Goal: Task Accomplishment & Management: Manage account settings

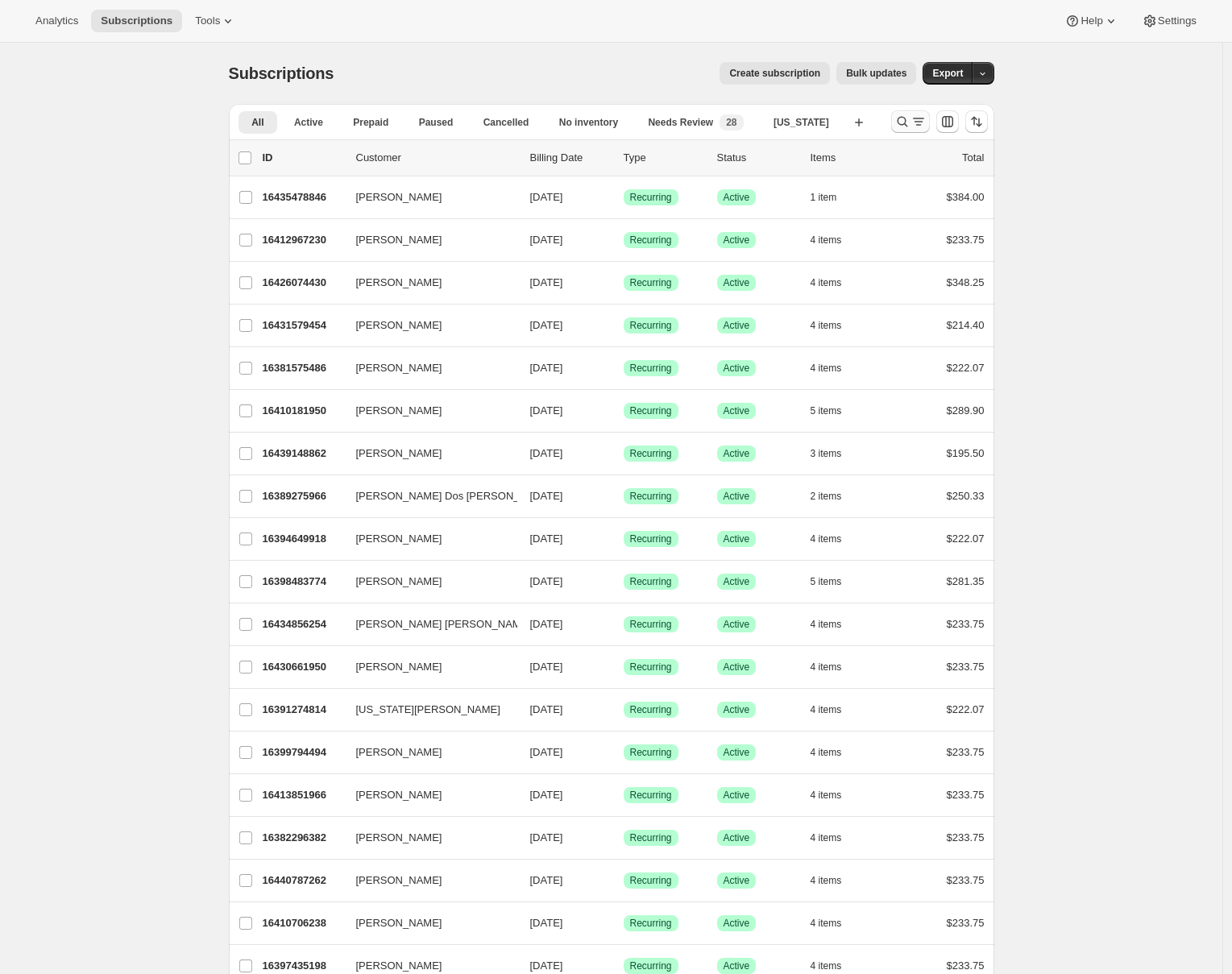
click at [905, 121] on icon "Search and filter results" at bounding box center [902, 122] width 16 height 16
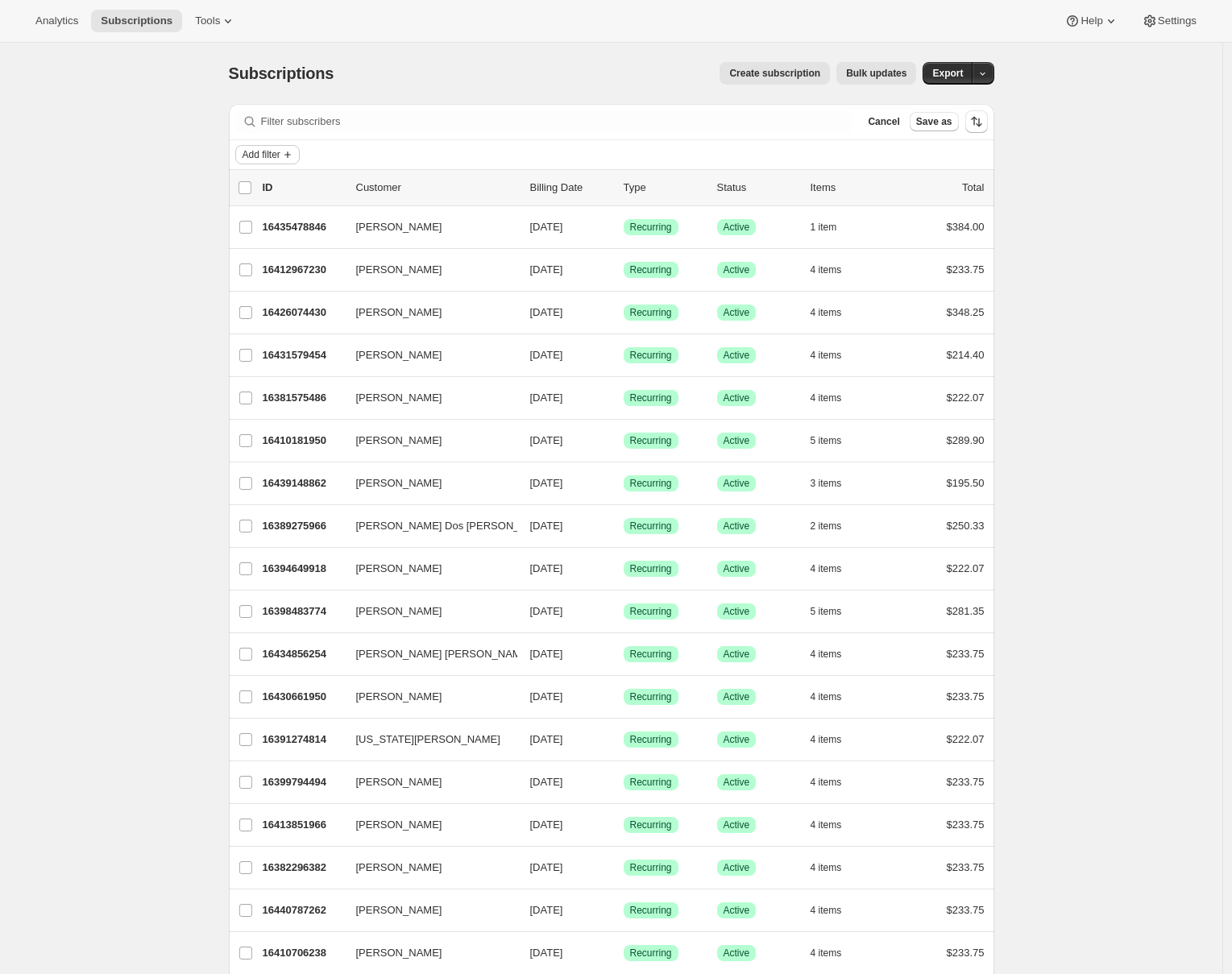
click at [294, 149] on icon "Add filter" at bounding box center [287, 154] width 13 height 13
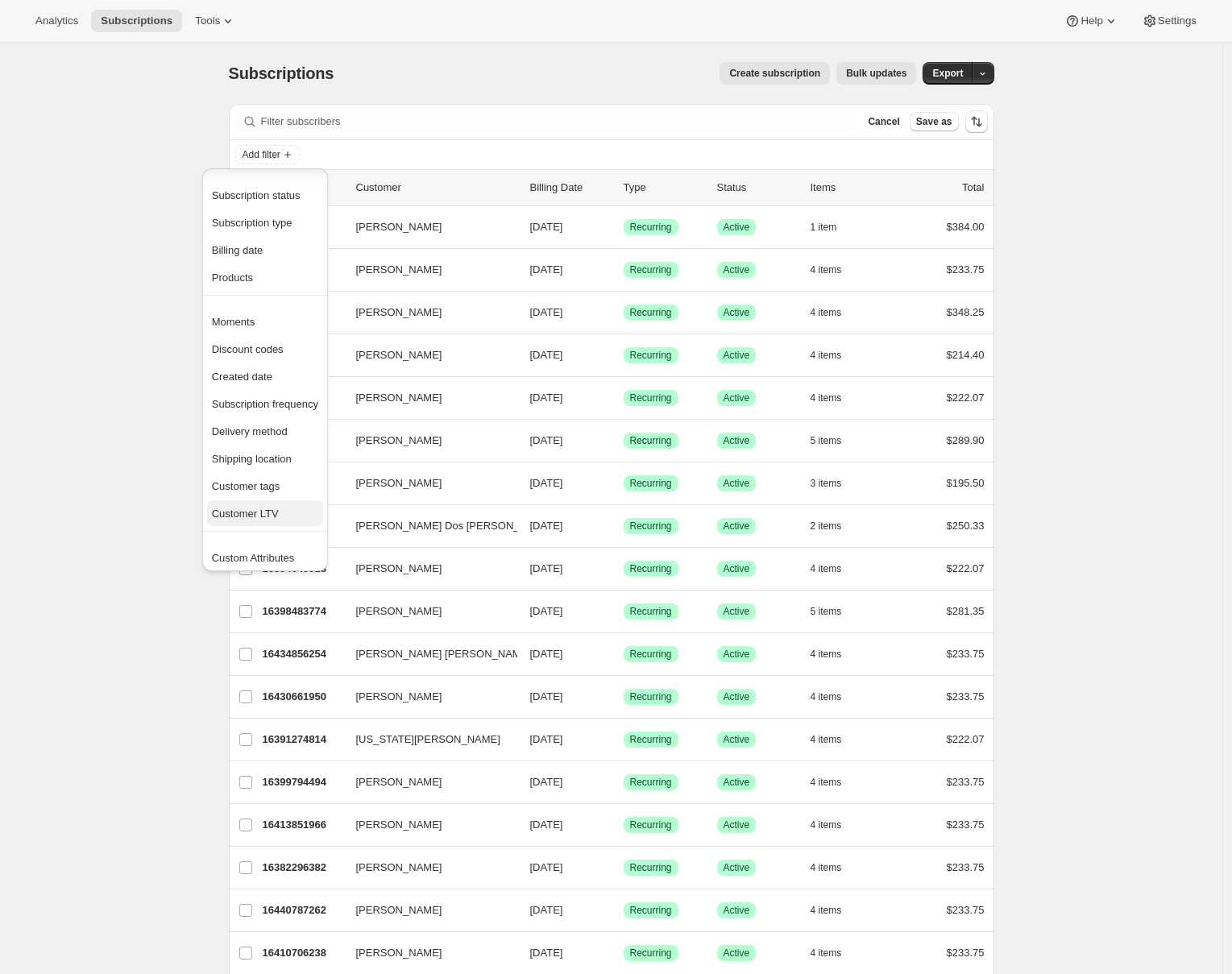
scroll to position [31, 0]
click at [275, 530] on span "Custom Attributes" at bounding box center [253, 526] width 83 height 12
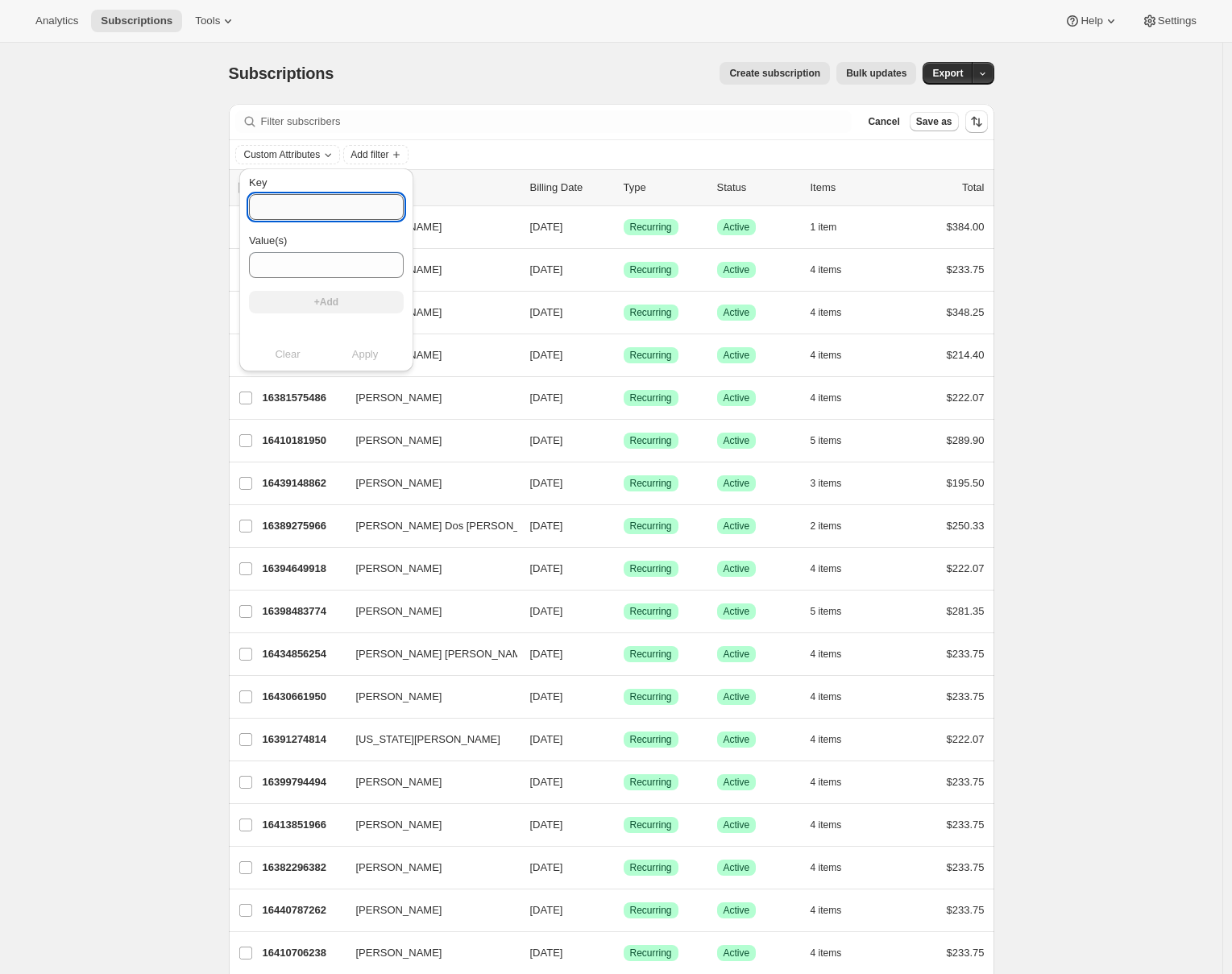
click at [286, 215] on input "Key" at bounding box center [326, 207] width 155 height 26
type input "sales_associate"
click at [294, 269] on input "Value(s)" at bounding box center [326, 265] width 155 height 26
click at [260, 328] on div "Key sales_associate Value(s) +Add Clear Apply" at bounding box center [326, 271] width 155 height 192
click at [277, 273] on input "Value(s)" at bounding box center [326, 265] width 155 height 26
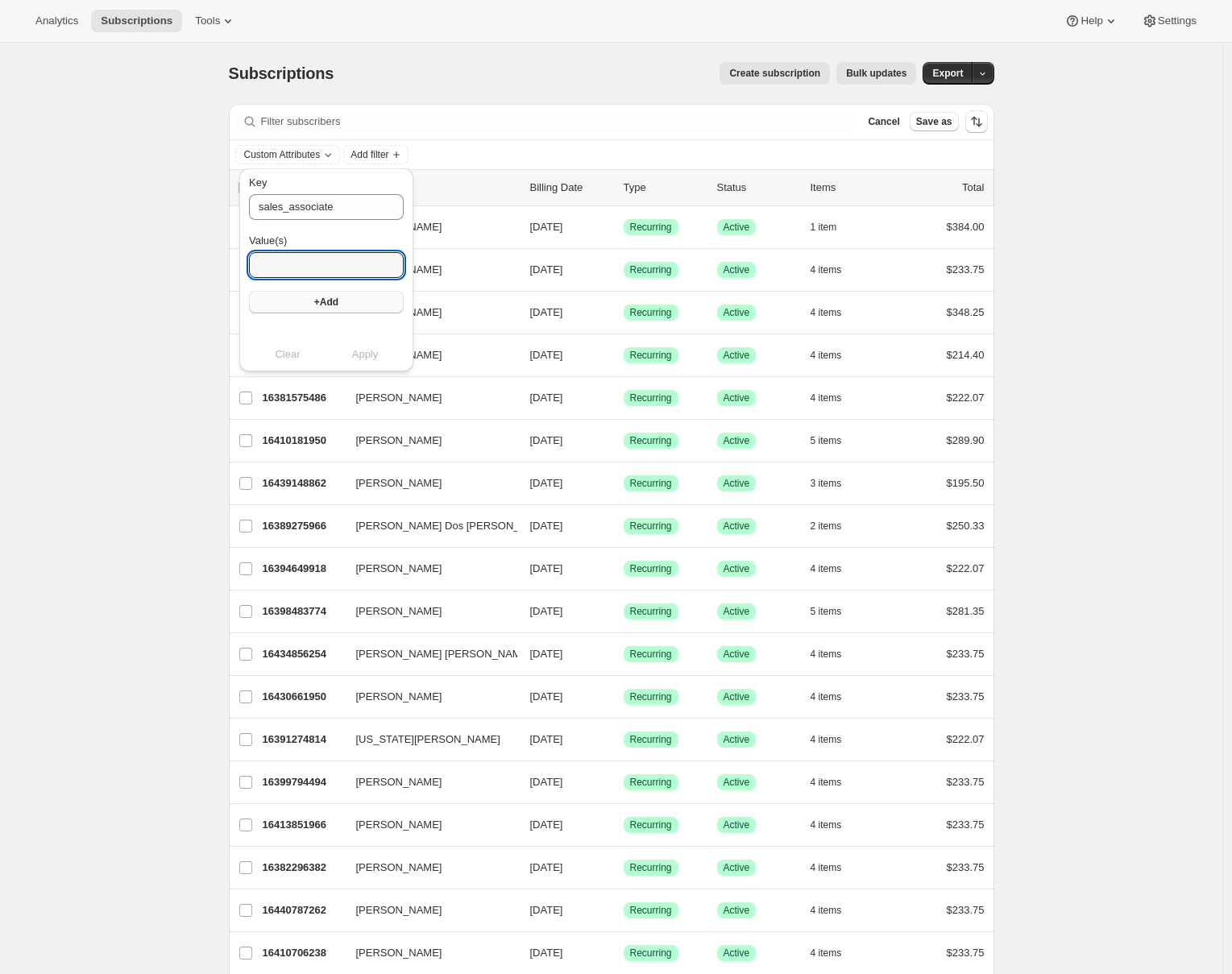
click at [315, 306] on span "+Add" at bounding box center [327, 302] width 24 height 13
click at [358, 375] on span "Apply" at bounding box center [365, 371] width 27 height 16
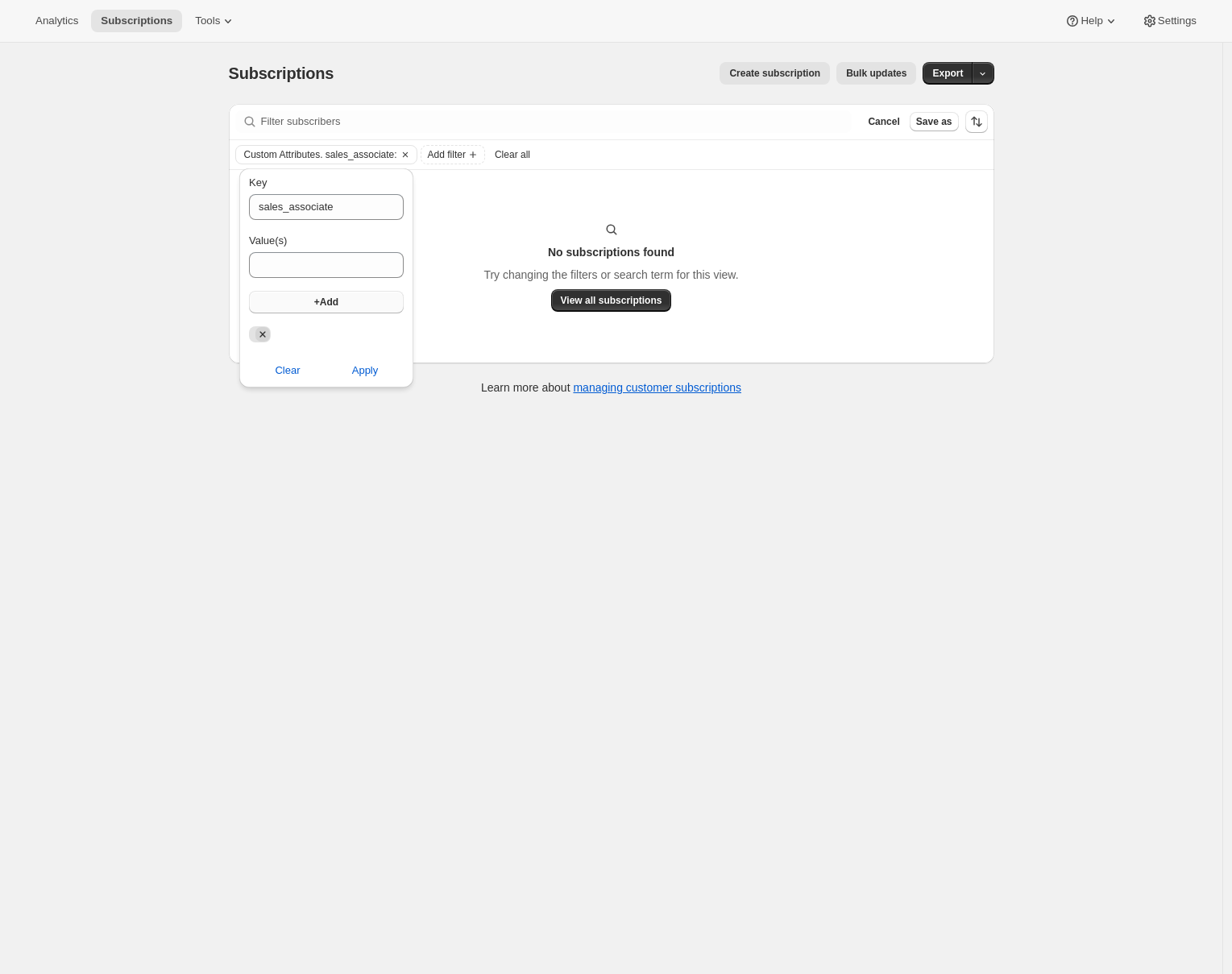
click at [265, 335] on icon "Remove" at bounding box center [263, 334] width 15 height 15
click at [294, 265] on input "Value(s)" at bounding box center [326, 265] width 155 height 26
click at [305, 406] on div "Filter subscribers Cancel Save as Custom Attributes. sales_associate: Add filte…" at bounding box center [612, 258] width 765 height 308
click at [407, 152] on icon "Clear" at bounding box center [404, 154] width 5 height 5
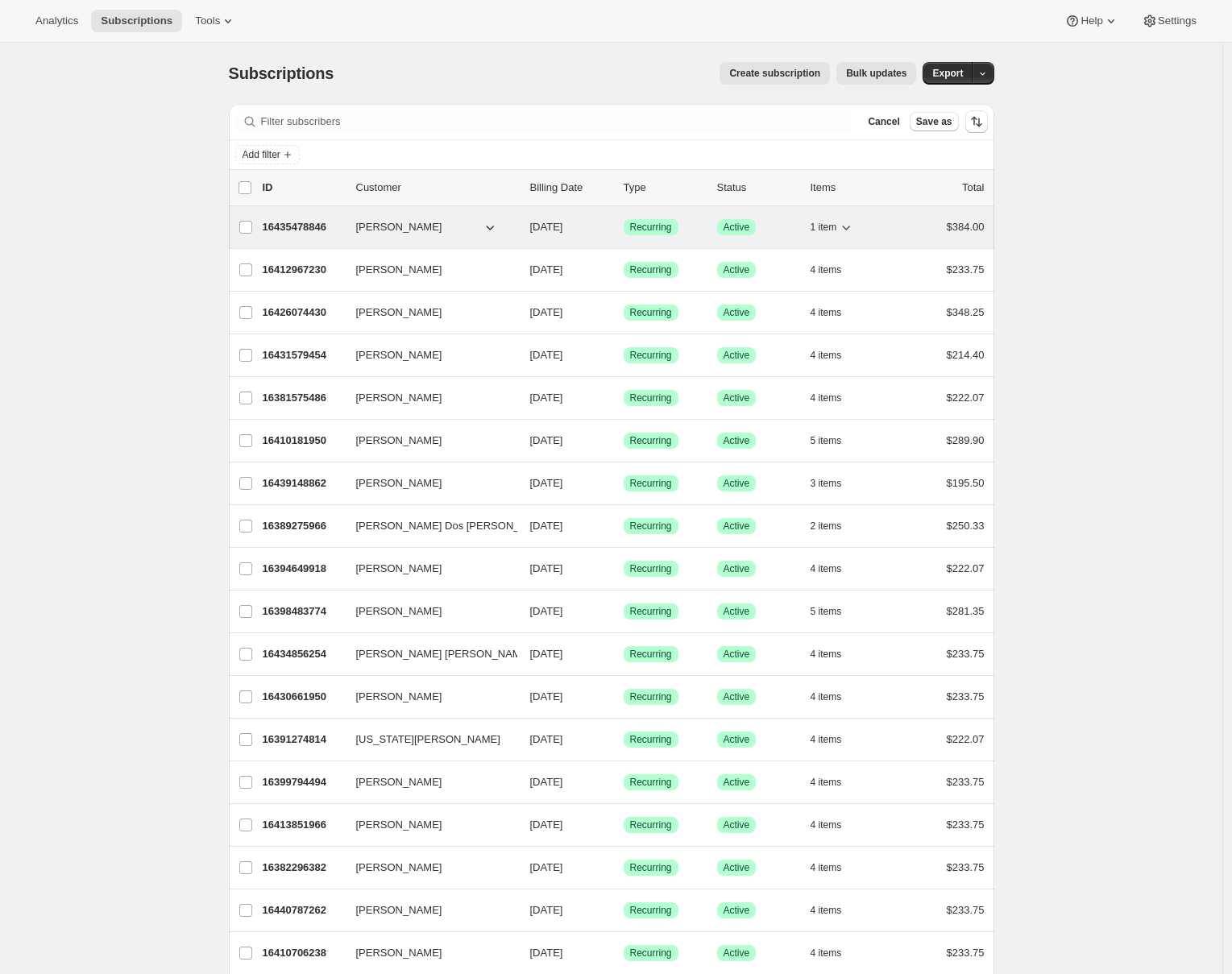
click at [301, 223] on p "16435478846" at bounding box center [303, 227] width 81 height 16
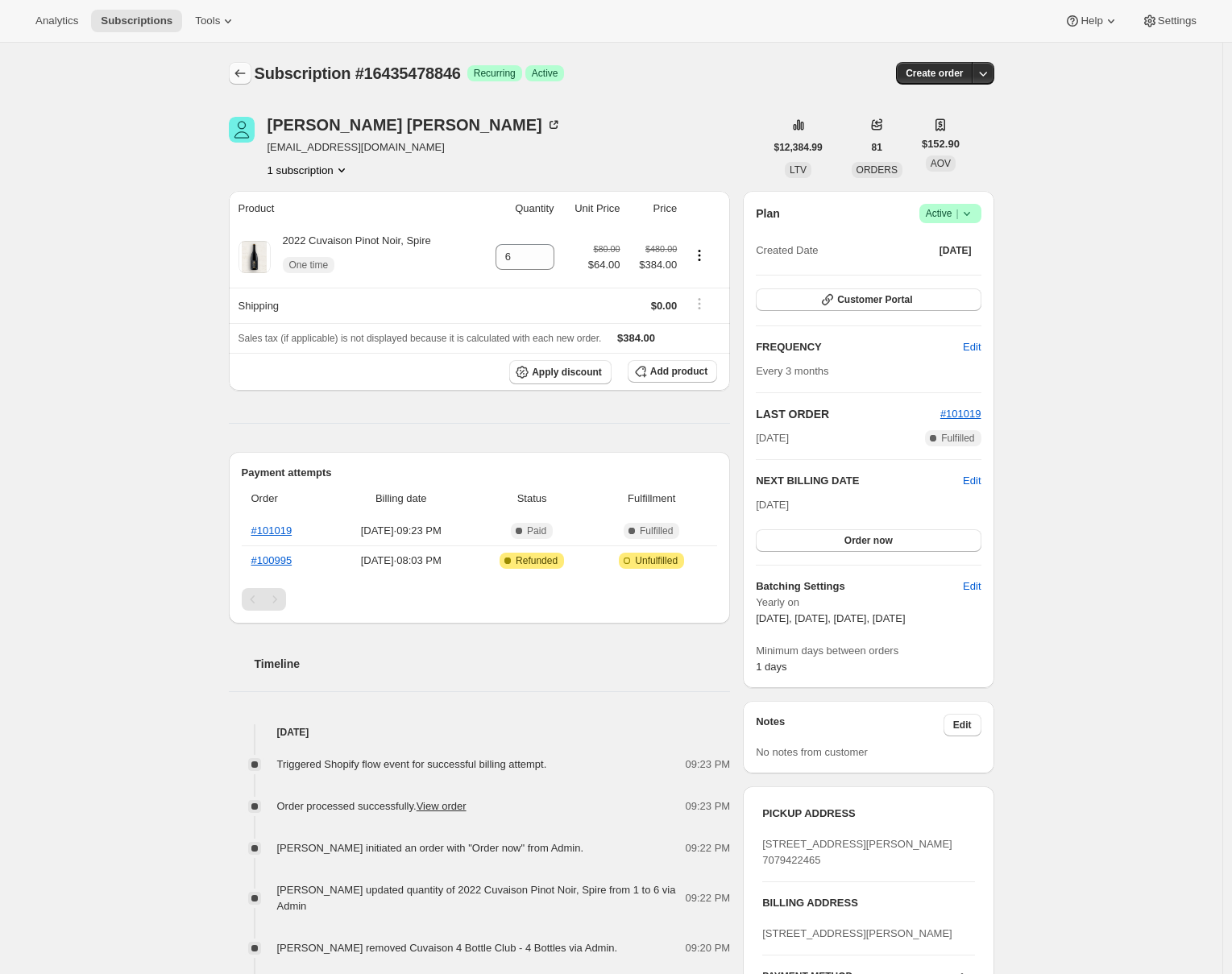
click at [246, 75] on icon "Subscriptions" at bounding box center [240, 73] width 16 height 16
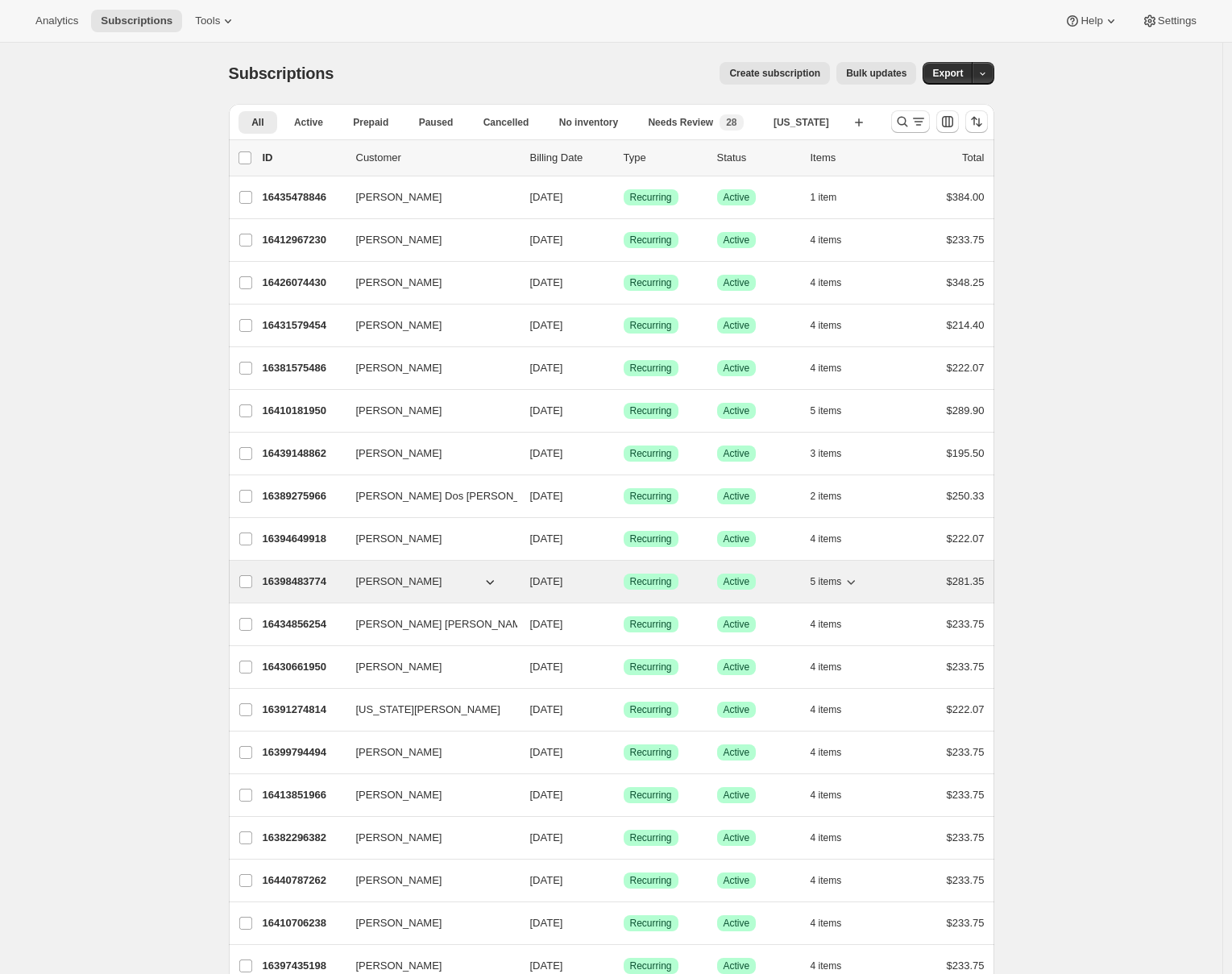
click at [297, 578] on p "16398483774" at bounding box center [303, 581] width 81 height 16
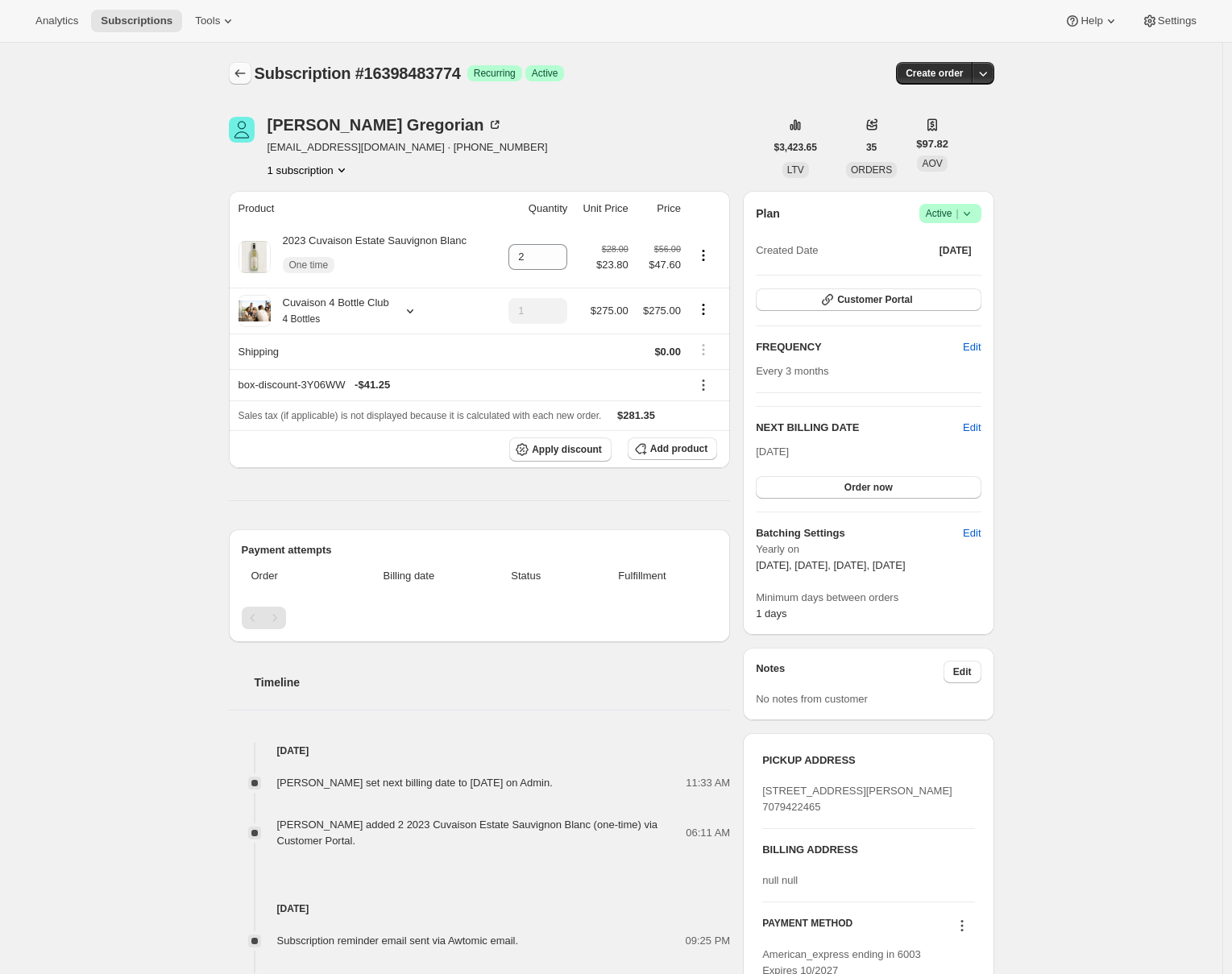
click at [239, 72] on icon "Subscriptions" at bounding box center [240, 73] width 16 height 16
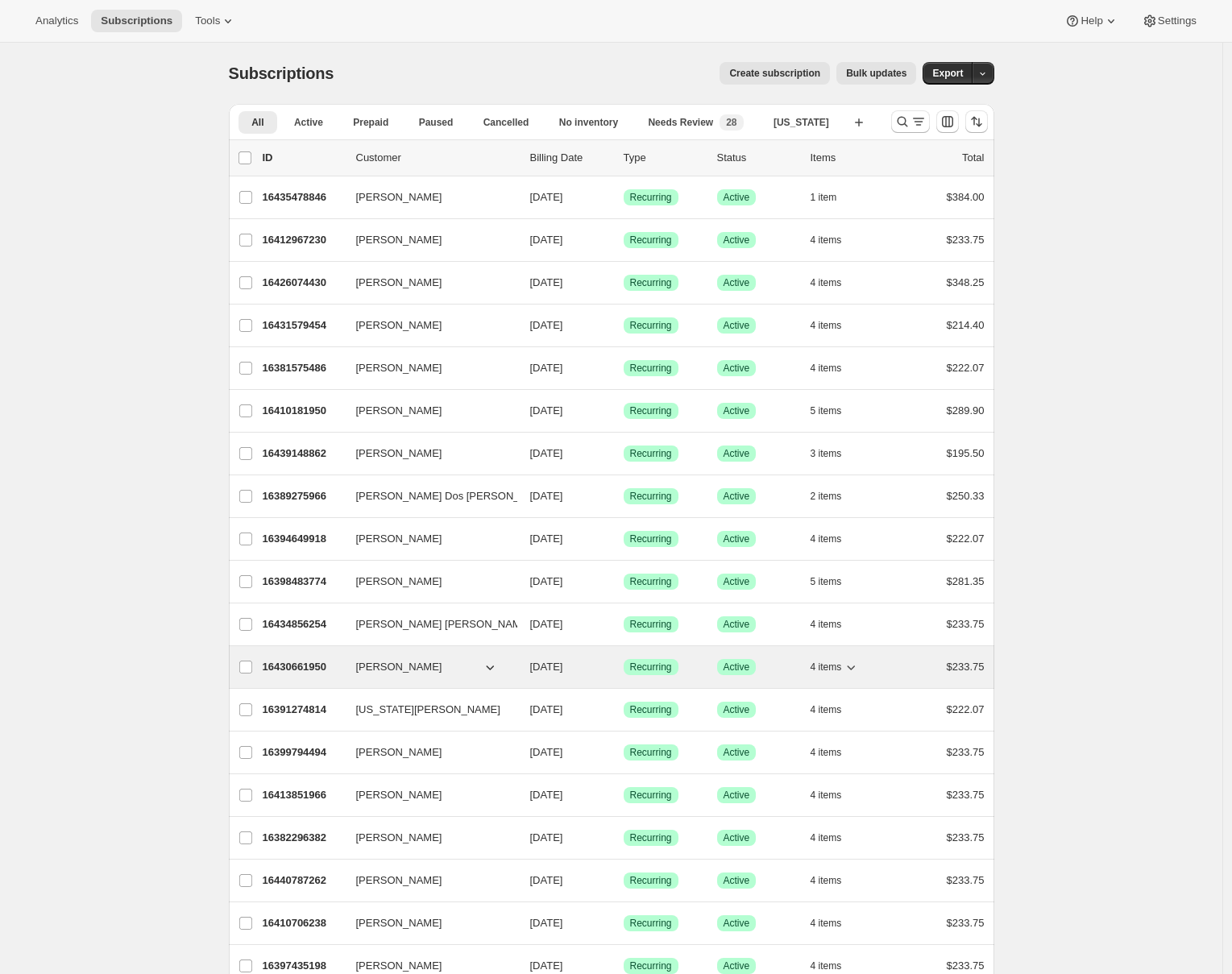
click at [305, 665] on p "16430661950" at bounding box center [303, 667] width 81 height 16
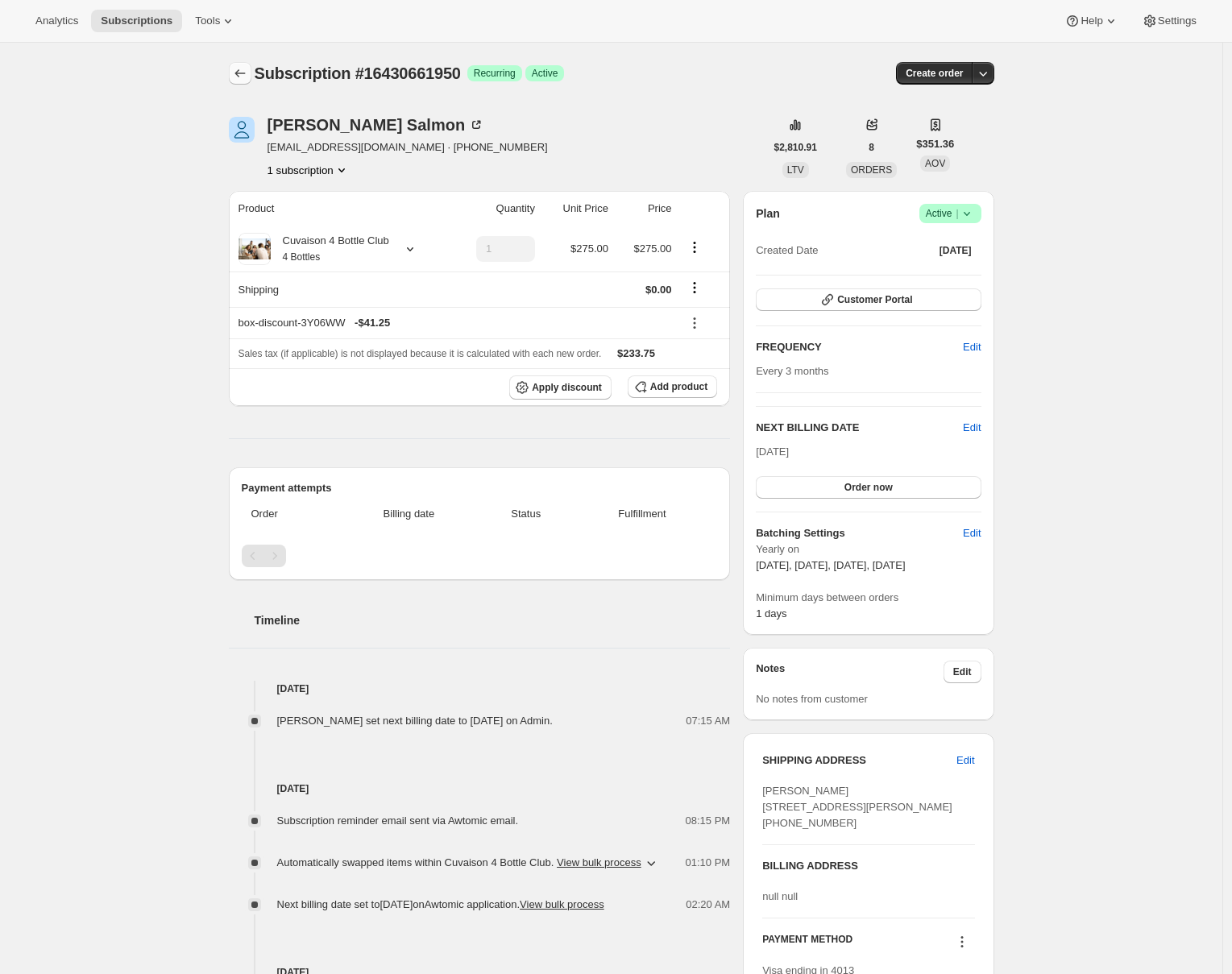
click at [238, 67] on icon "Subscriptions" at bounding box center [240, 73] width 16 height 16
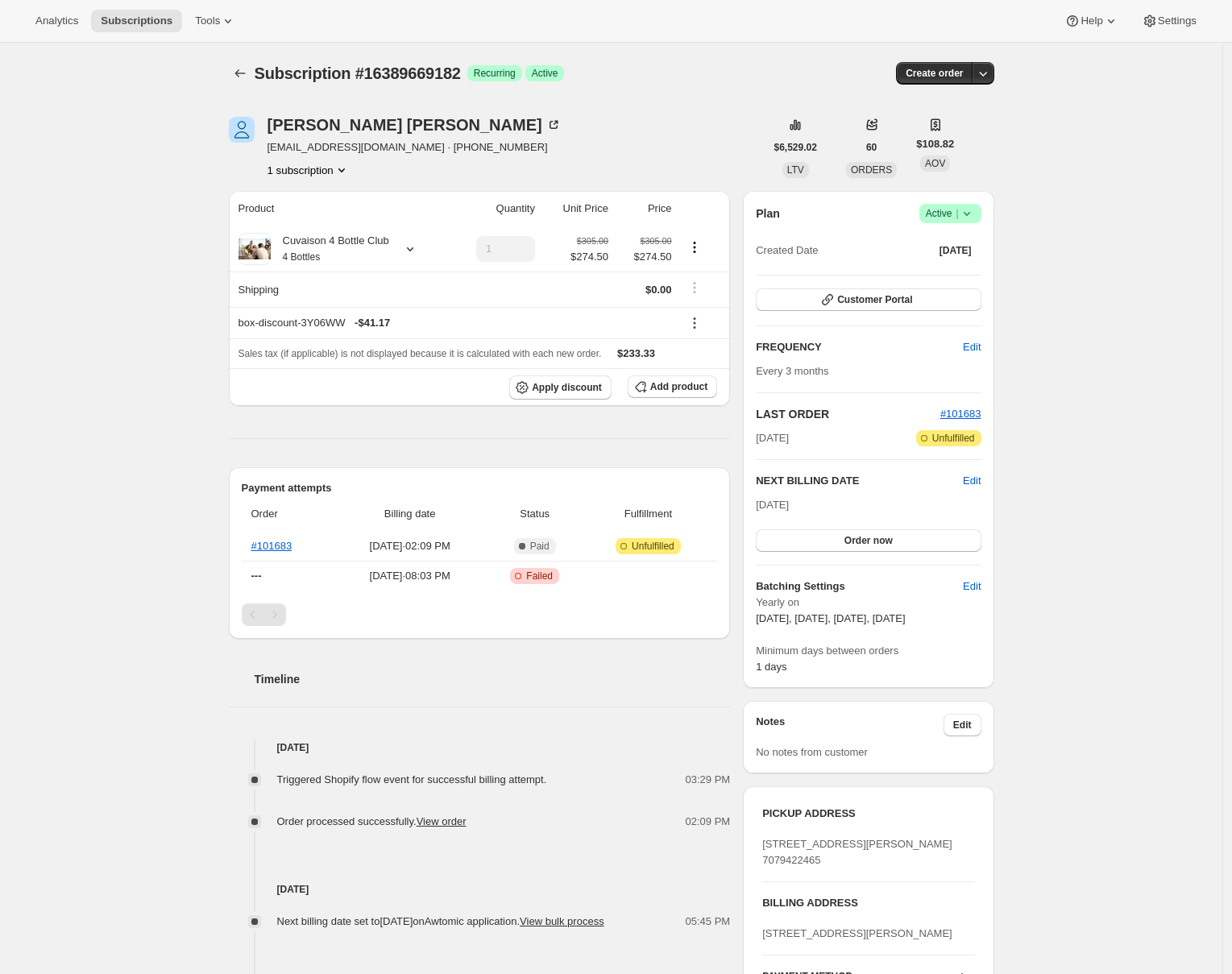
click at [351, 145] on span "ncombo12@gmail.com · +12088183587" at bounding box center [415, 148] width 294 height 16
drag, startPoint x: 383, startPoint y: 146, endPoint x: 268, endPoint y: 152, distance: 115.2
click at [268, 152] on div "Stephanie Dubin ncombo12@gmail.com · +12088183587 1 subscription" at bounding box center [497, 147] width 536 height 61
copy span "ncombo12@gmail.com"
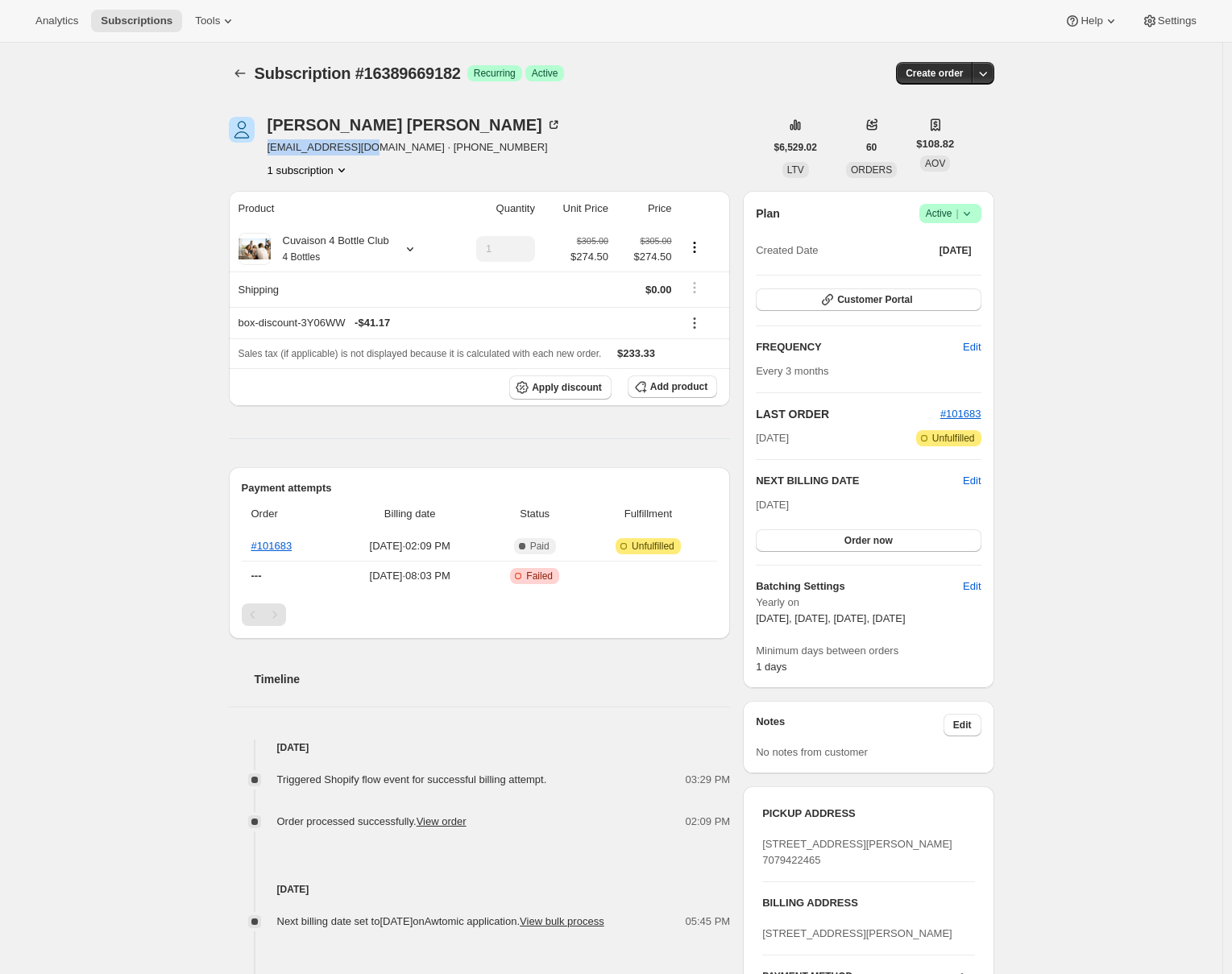
copy span "ncombo12@gmail.com"
click at [112, 203] on div "Subscription #16389669182. This page is ready Subscription #16389669182 Success…" at bounding box center [611, 769] width 1222 height 1453
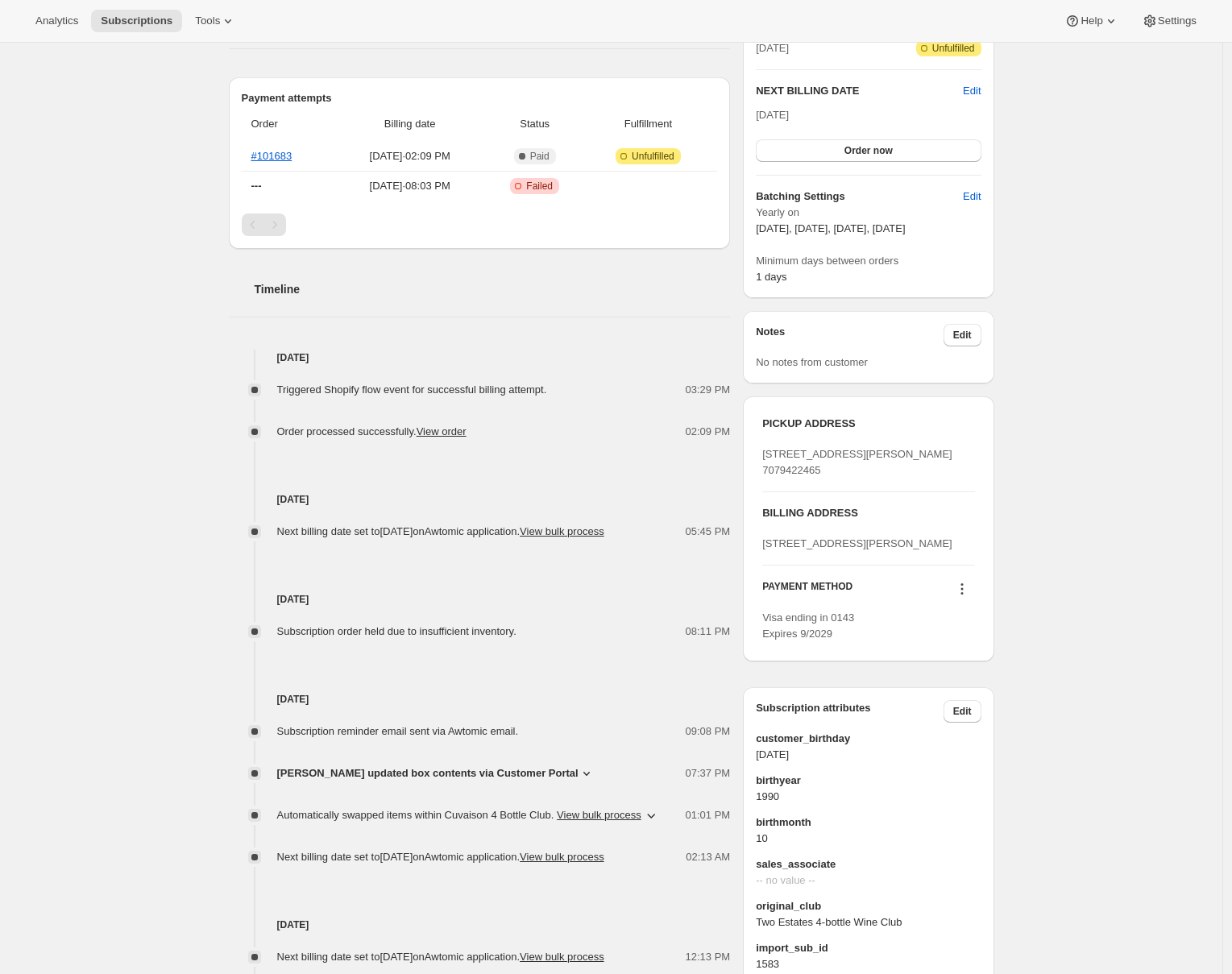
scroll to position [586, 0]
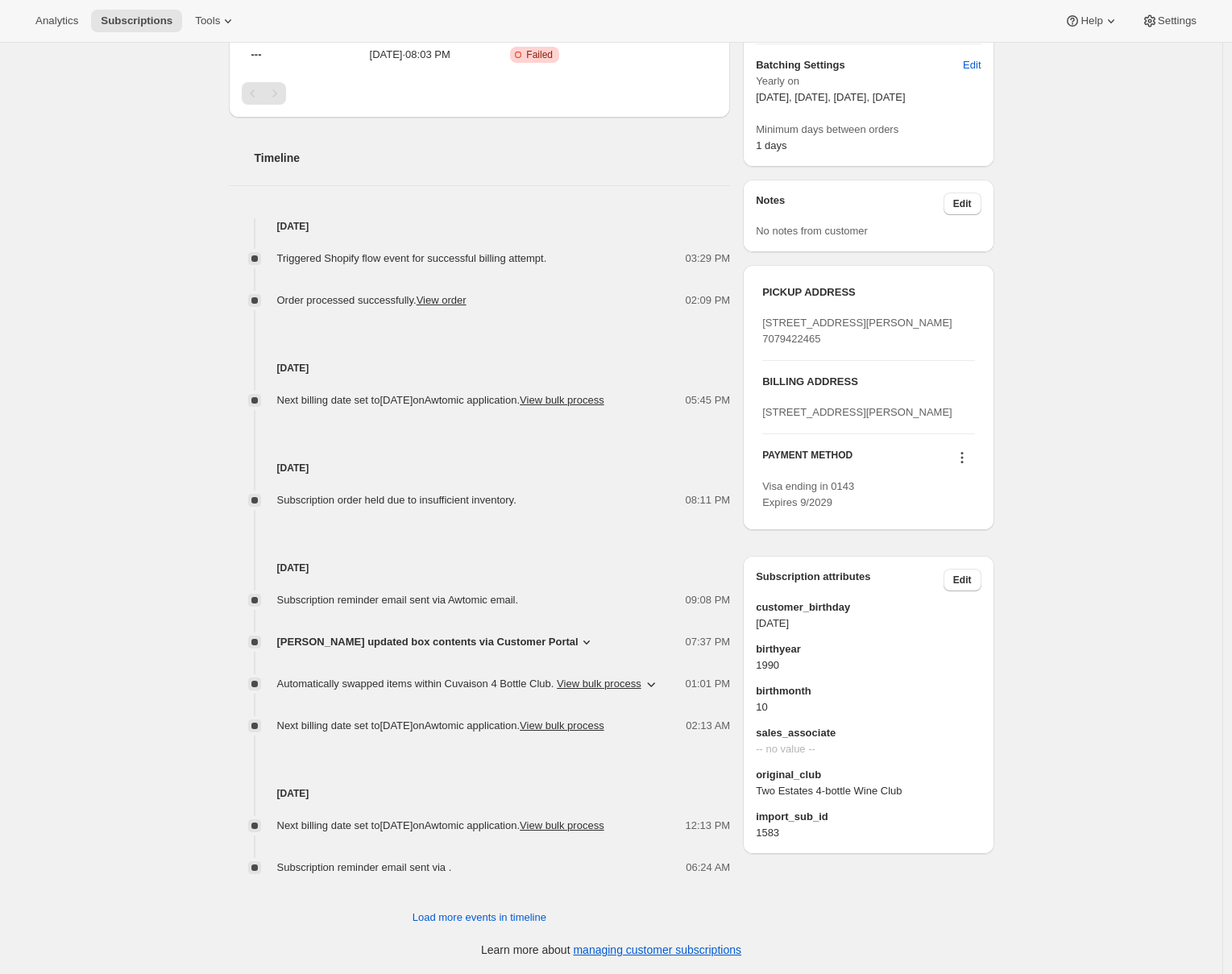
click at [943, 741] on span "sales_associate" at bounding box center [867, 733] width 225 height 16
click at [968, 586] on span "Edit" at bounding box center [962, 579] width 19 height 13
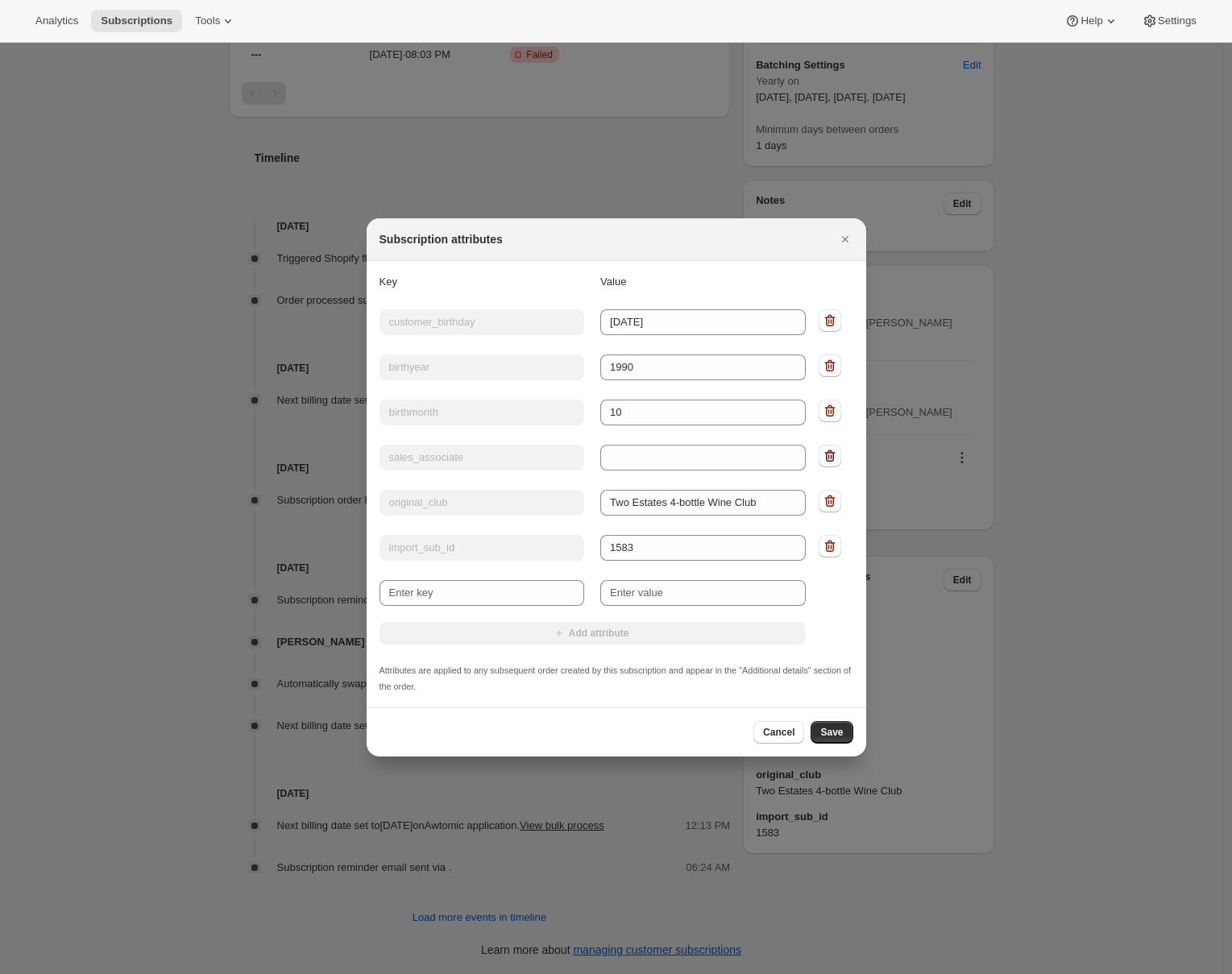
click at [831, 453] on icon "Delete" at bounding box center [830, 456] width 16 height 16
type input "original_club"
type input "Two Estates 4-bottle Wine Club"
type input "import_sub_id"
type input "1583"
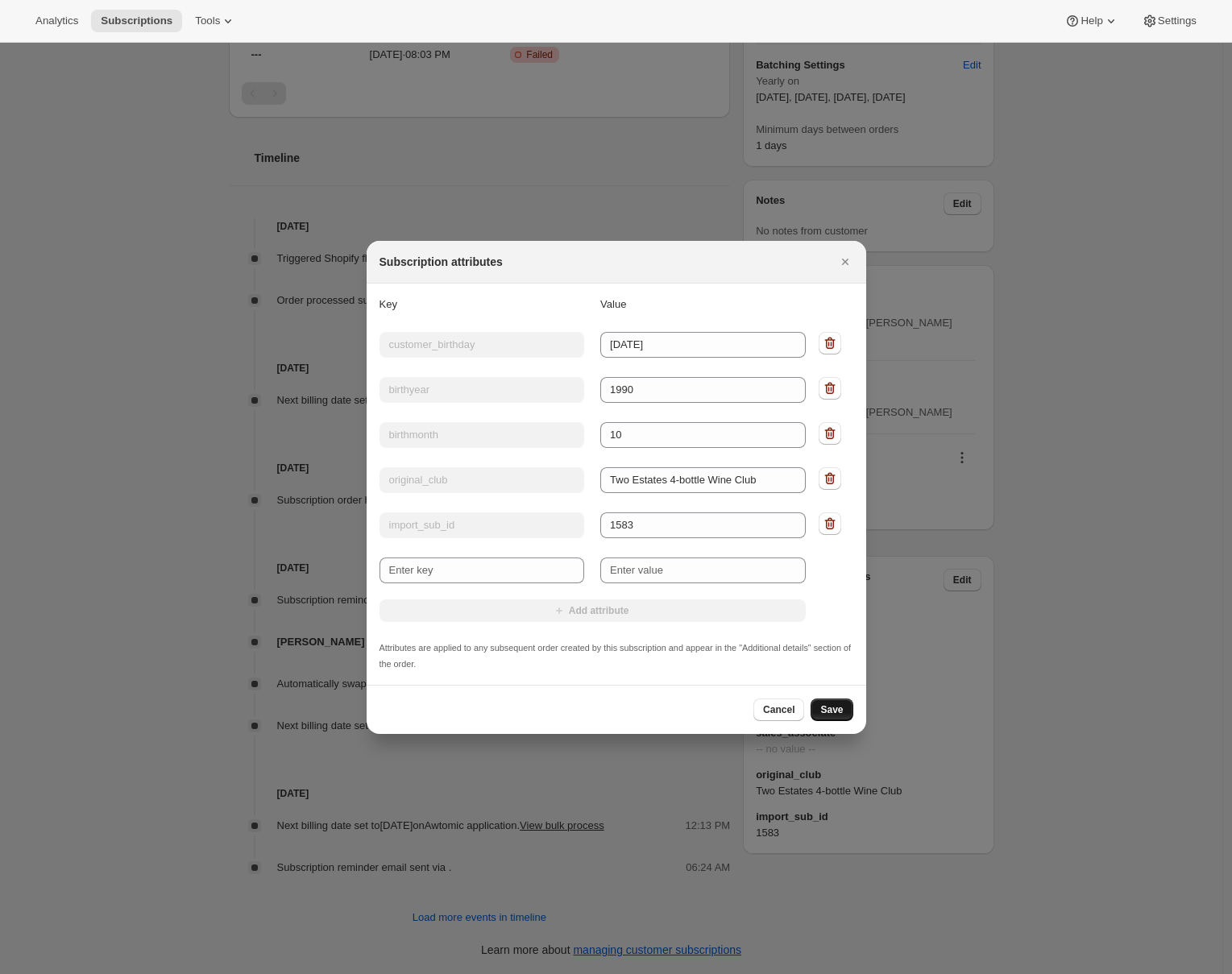
click at [835, 706] on span "Save" at bounding box center [831, 709] width 23 height 13
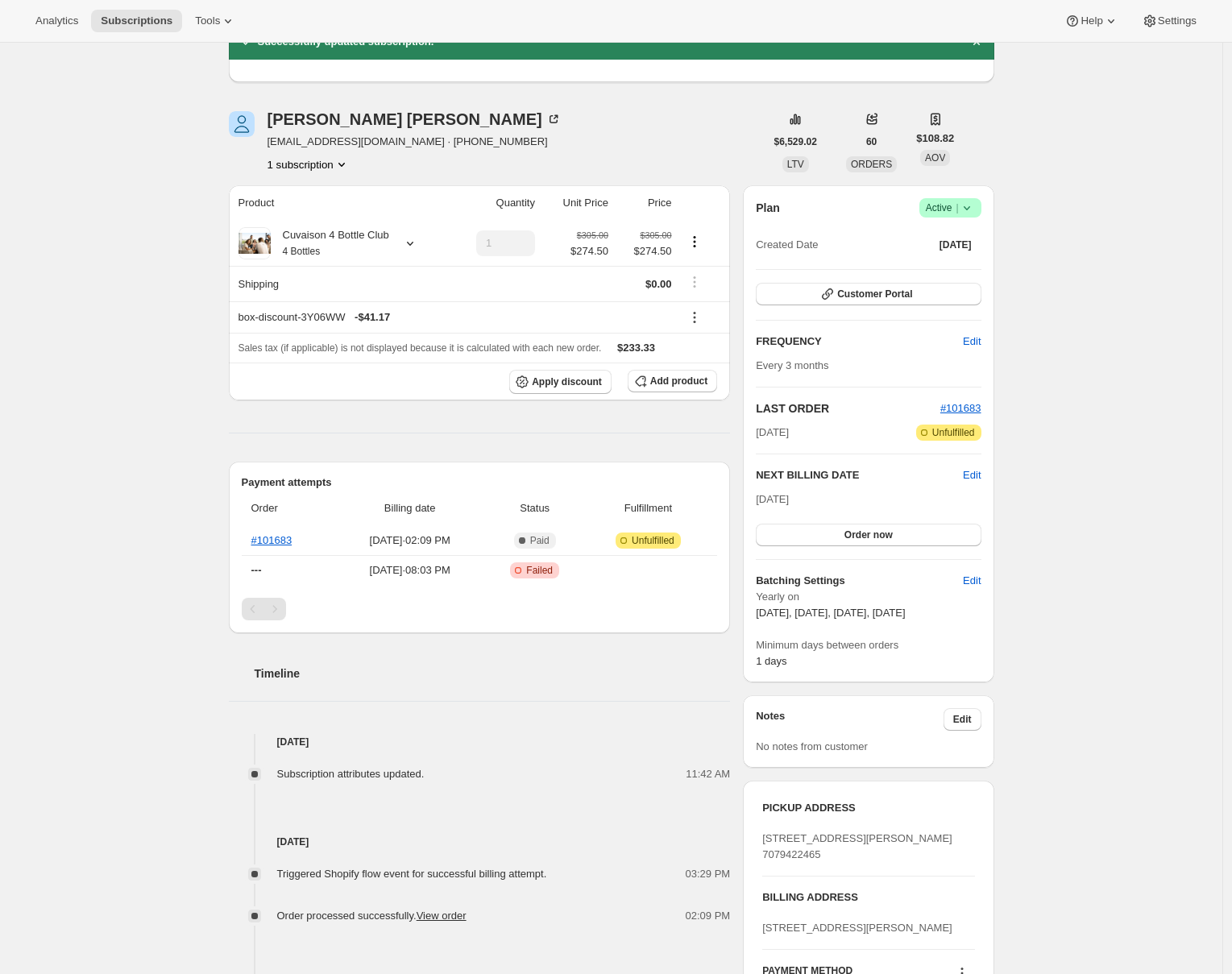
scroll to position [0, 0]
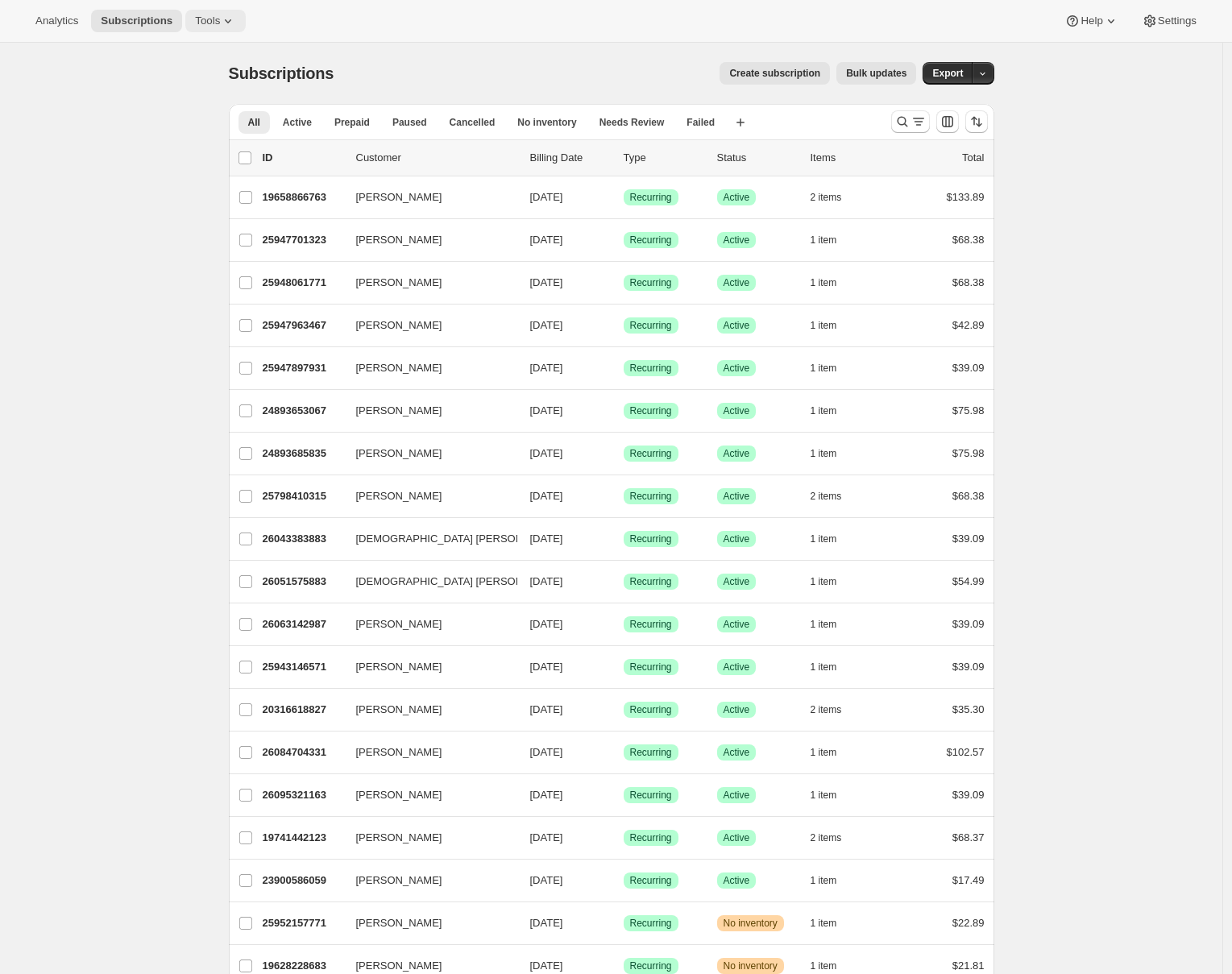
click at [220, 24] on span "Tools" at bounding box center [207, 21] width 25 height 13
click at [206, 114] on span "Bundles" at bounding box center [225, 110] width 143 height 16
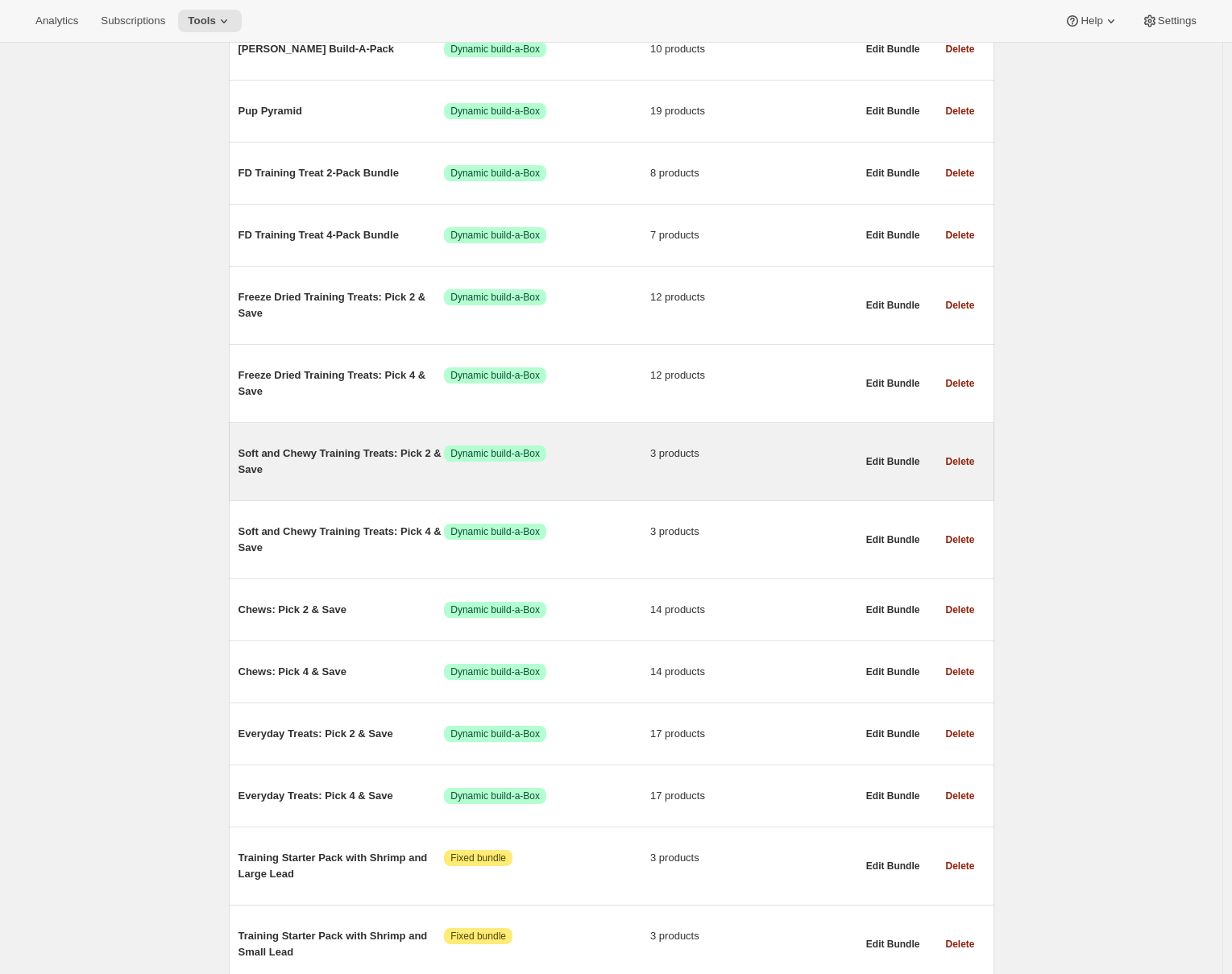
scroll to position [737, 0]
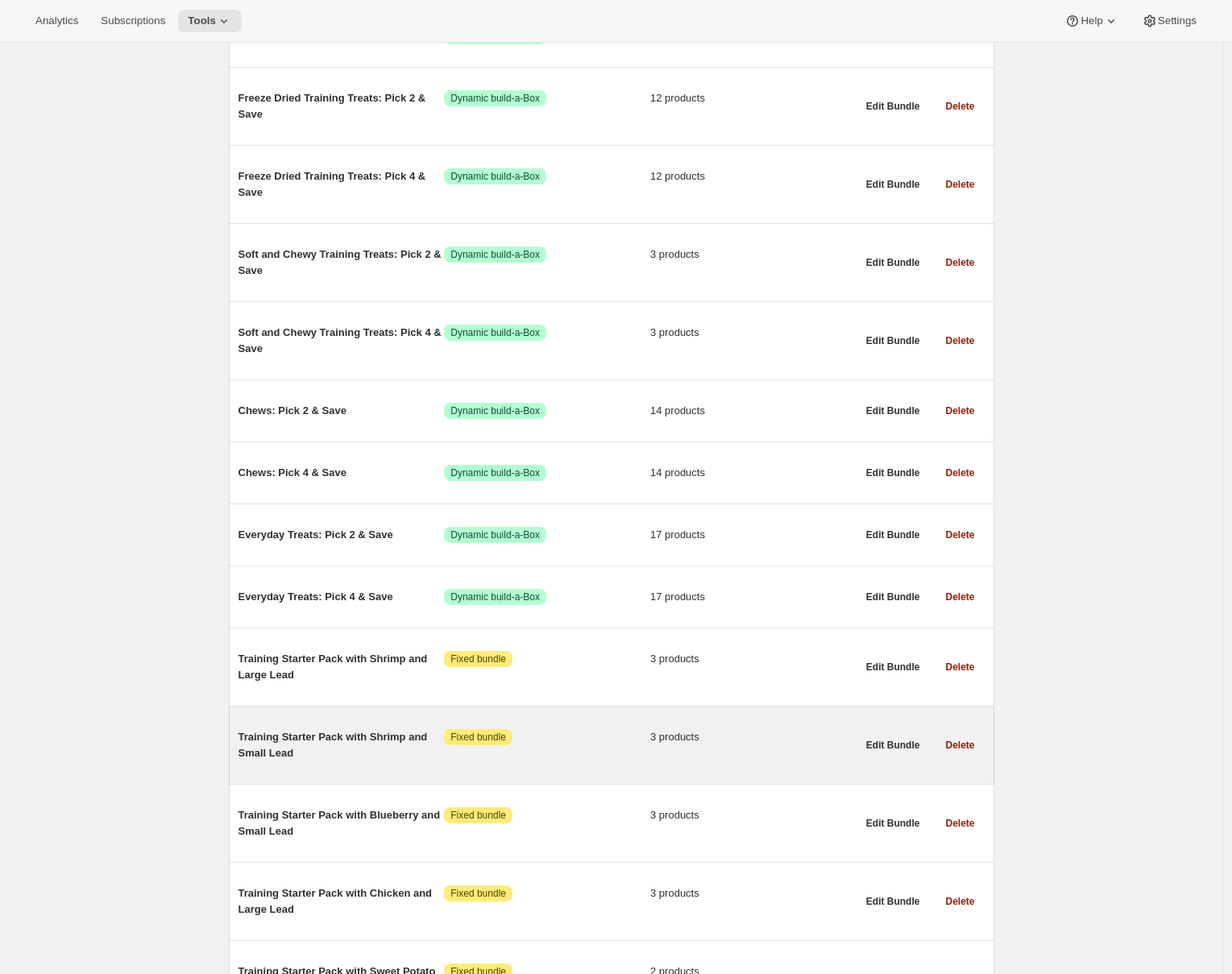
click at [356, 750] on span "Training Starter Pack with Shrimp and Small Lead" at bounding box center [342, 745] width 206 height 32
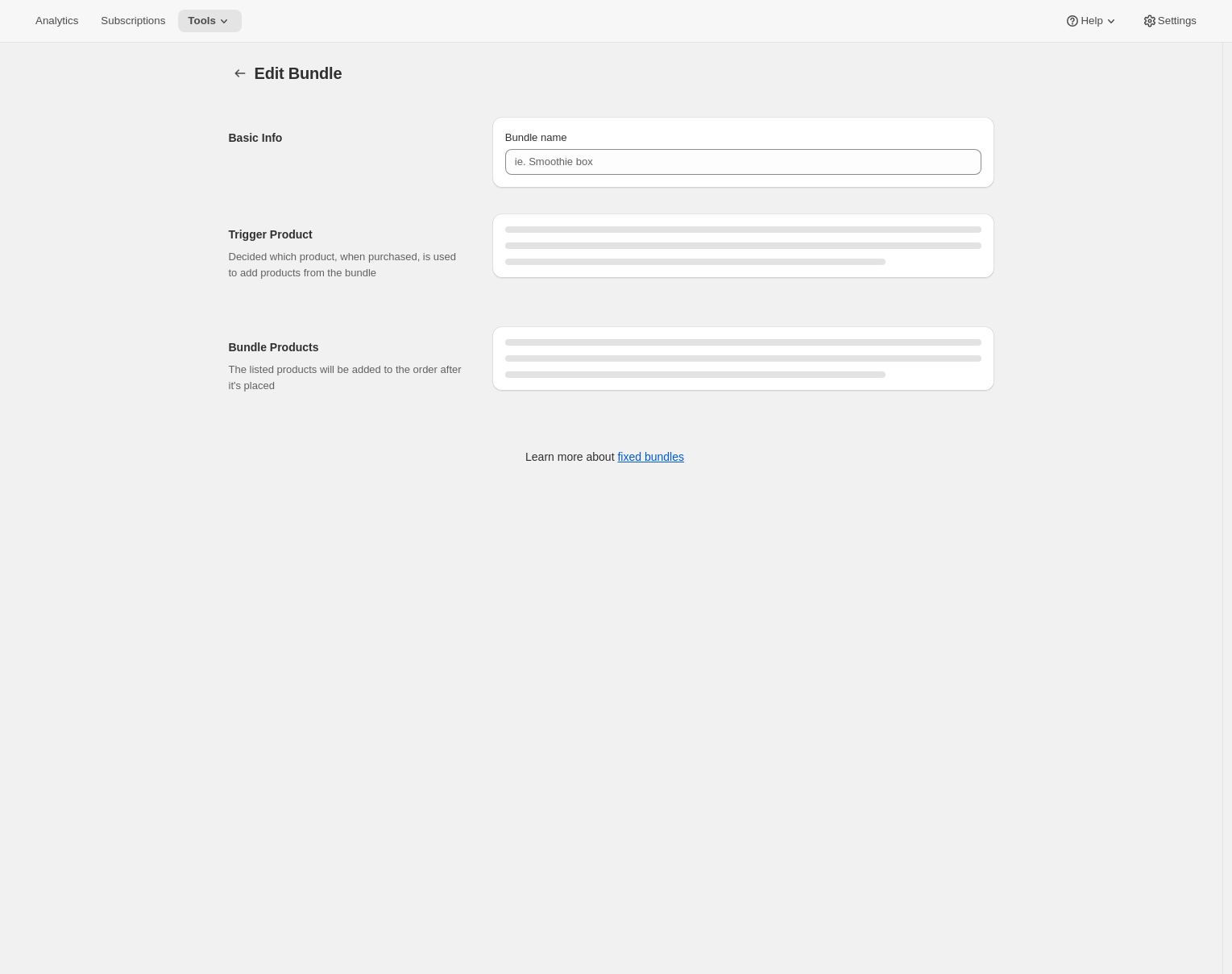
type input "Training Starter Pack with Shrimp and Small Lead"
type input "Training Treat Fruit Pack"
type input "BR 12 Pack"
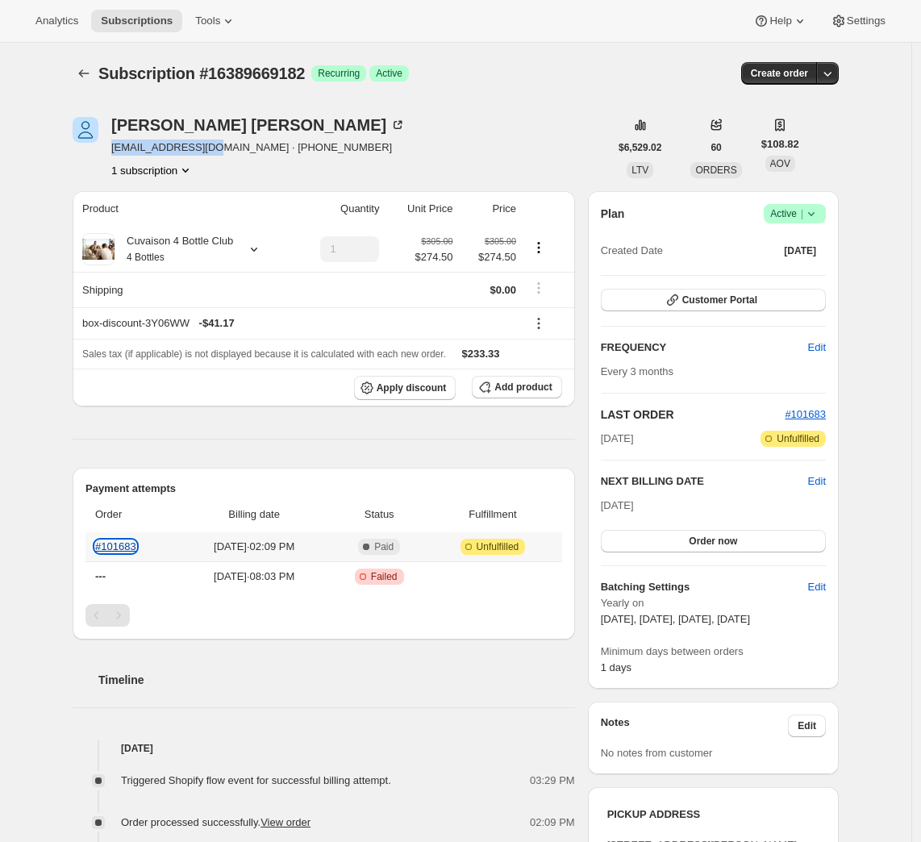
click at [119, 542] on link "#101683" at bounding box center [115, 546] width 41 height 12
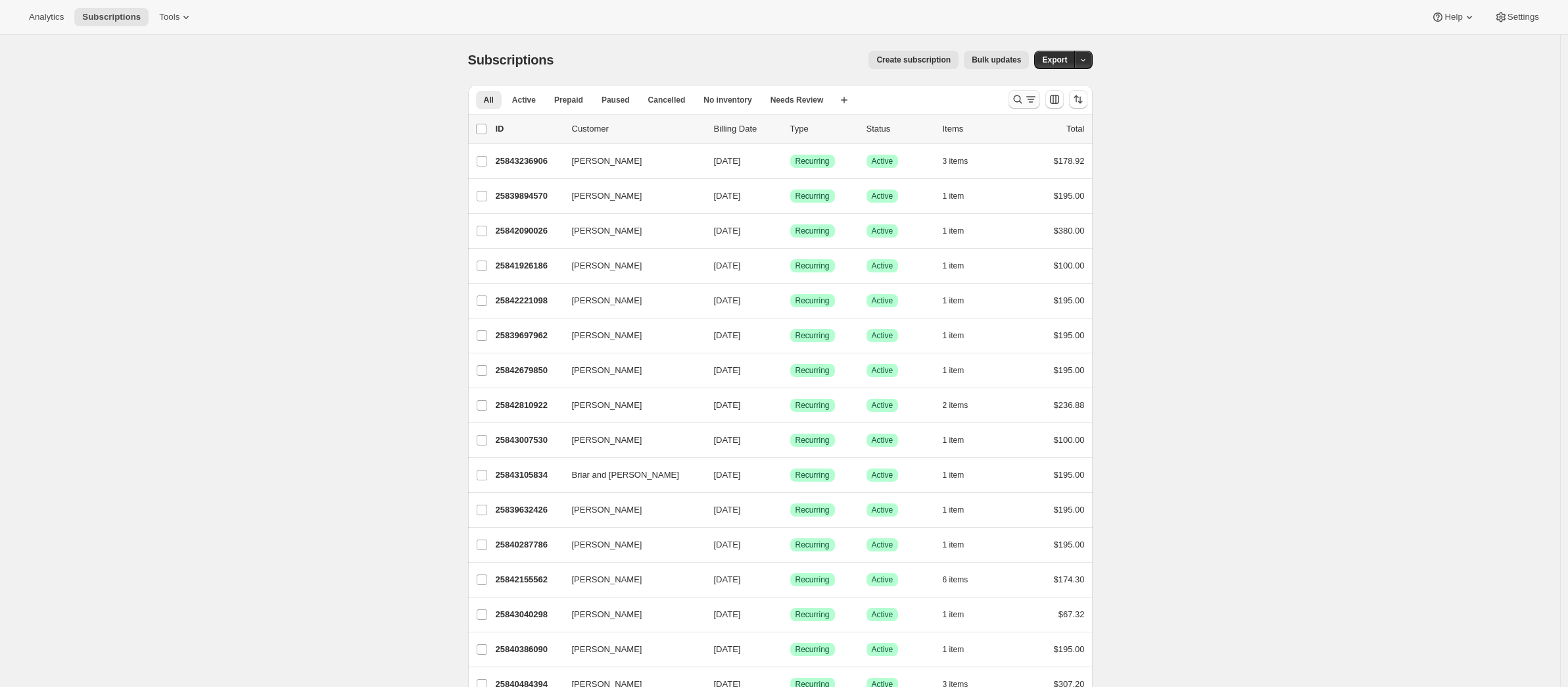
click at [1038, 99] on icon "Search and filter results" at bounding box center [1031, 100] width 13 height 13
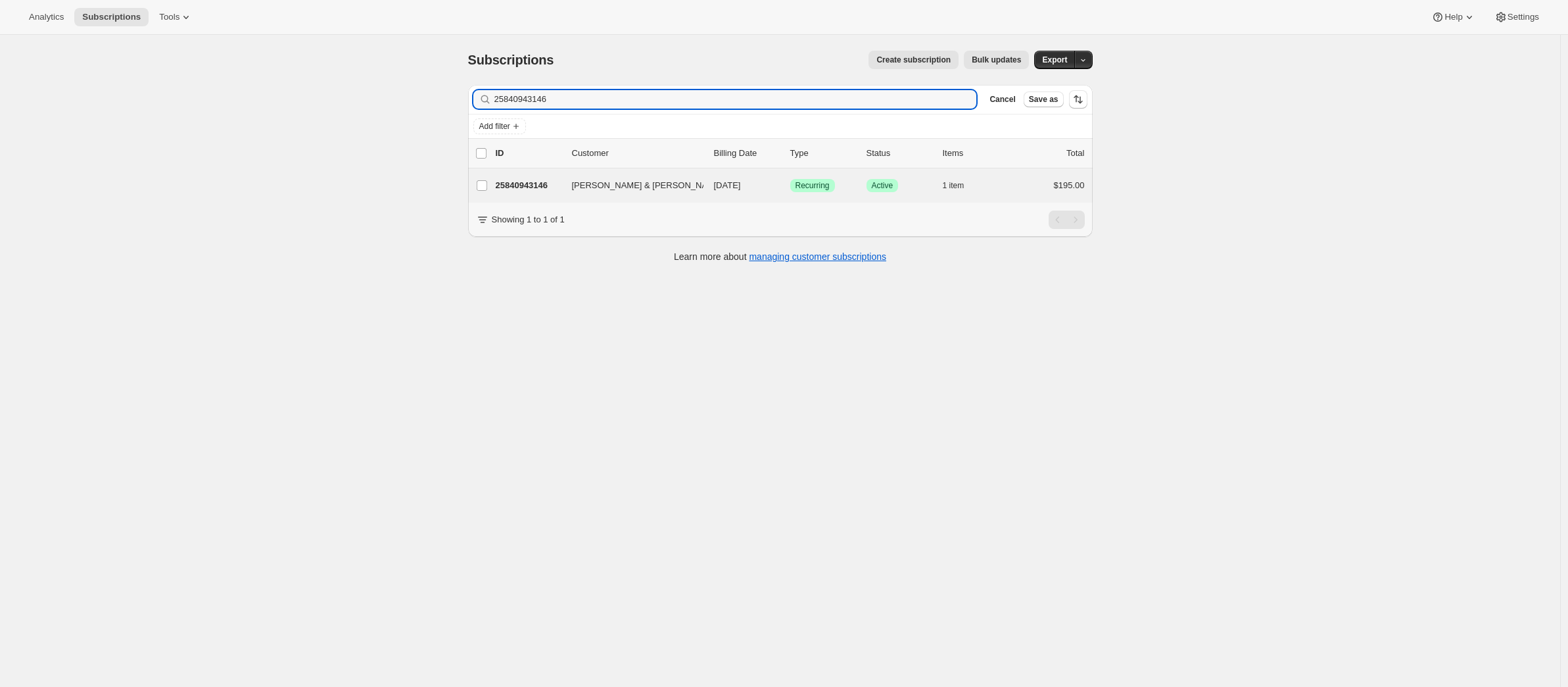
type input "25840943146"
click at [514, 197] on div "Judith & Philip Cullen 25840943146 Judith & Philip Cullen 10/31/2025 Success Re…" at bounding box center [780, 185] width 625 height 34
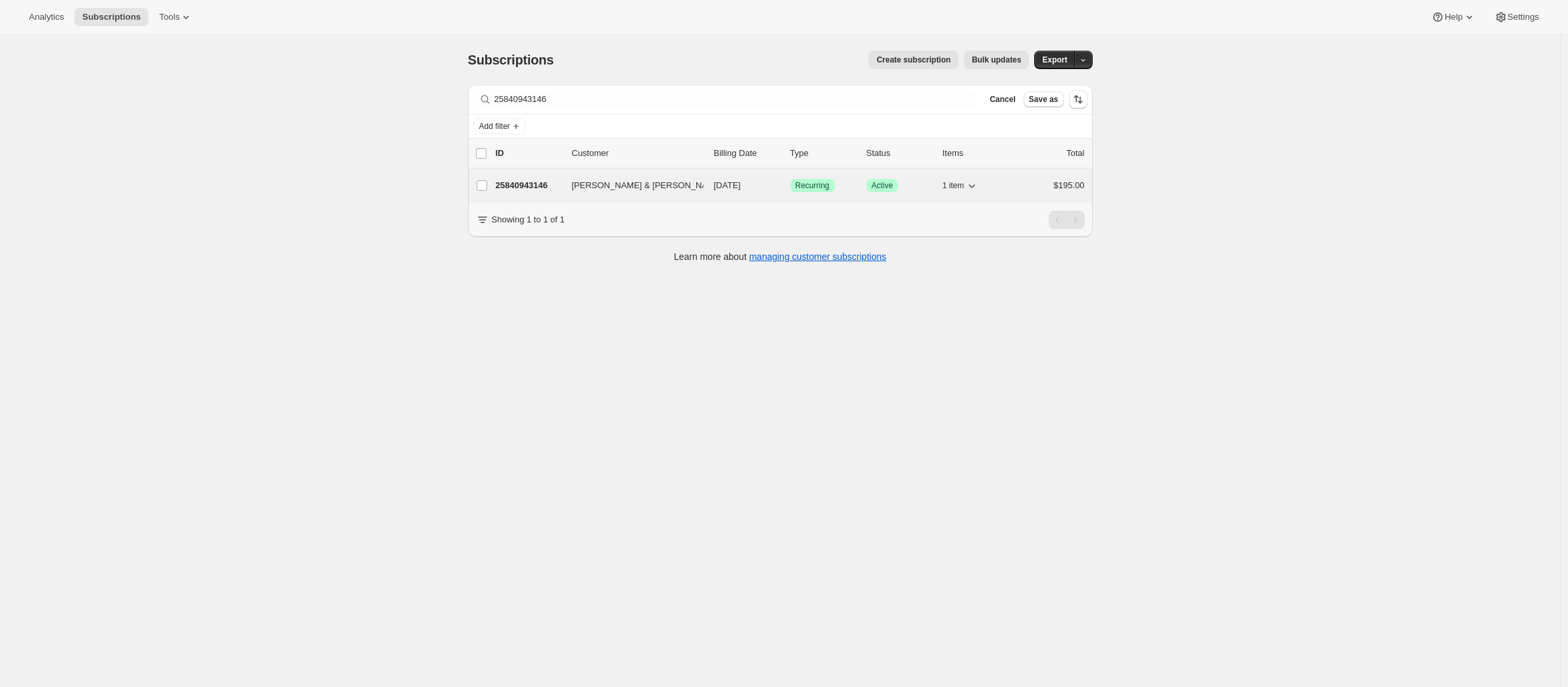
click at [515, 188] on p "25840943146" at bounding box center [528, 185] width 66 height 13
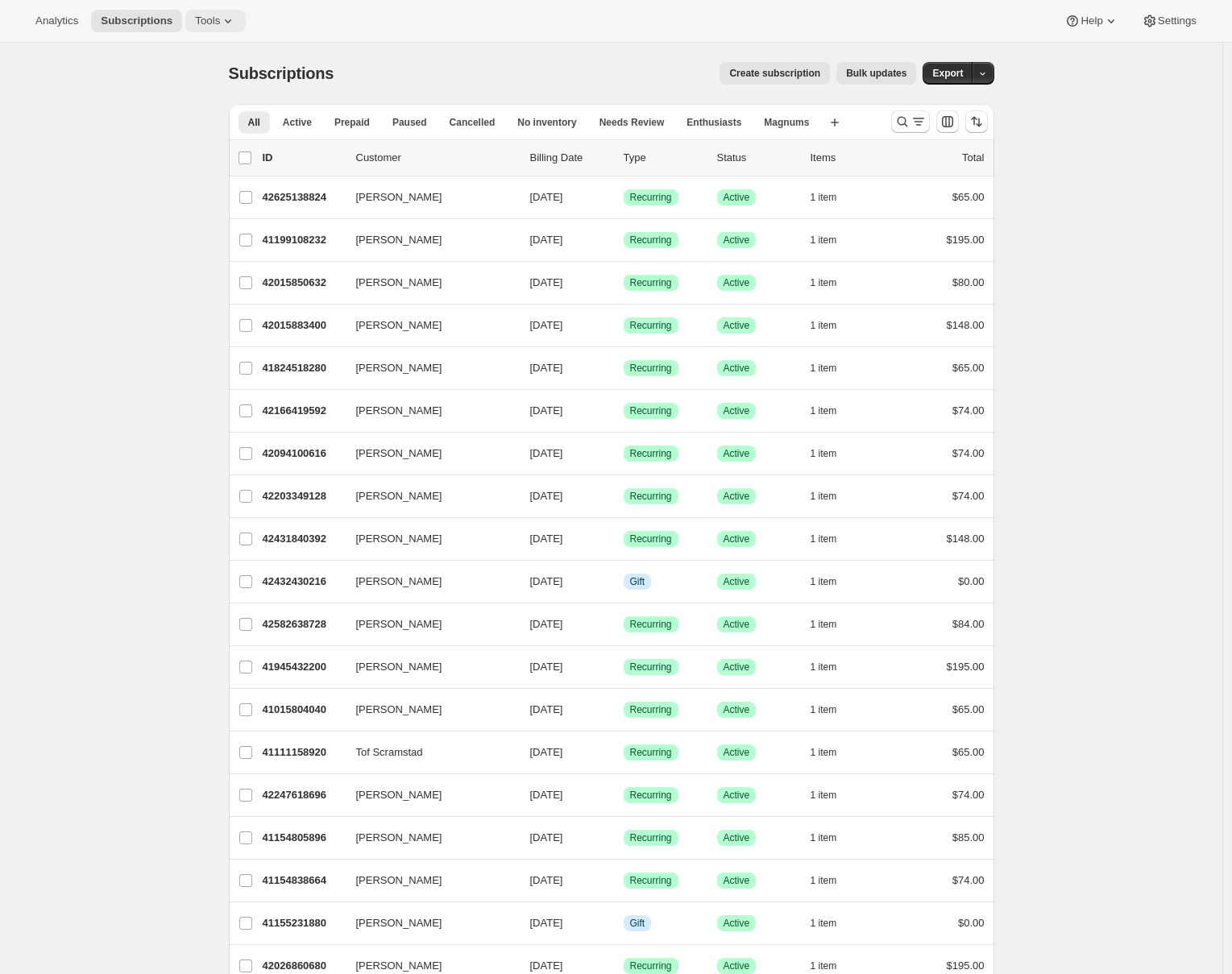
click at [231, 28] on icon at bounding box center [228, 21] width 16 height 16
click at [172, 106] on span "Bundles" at bounding box center [173, 109] width 38 height 12
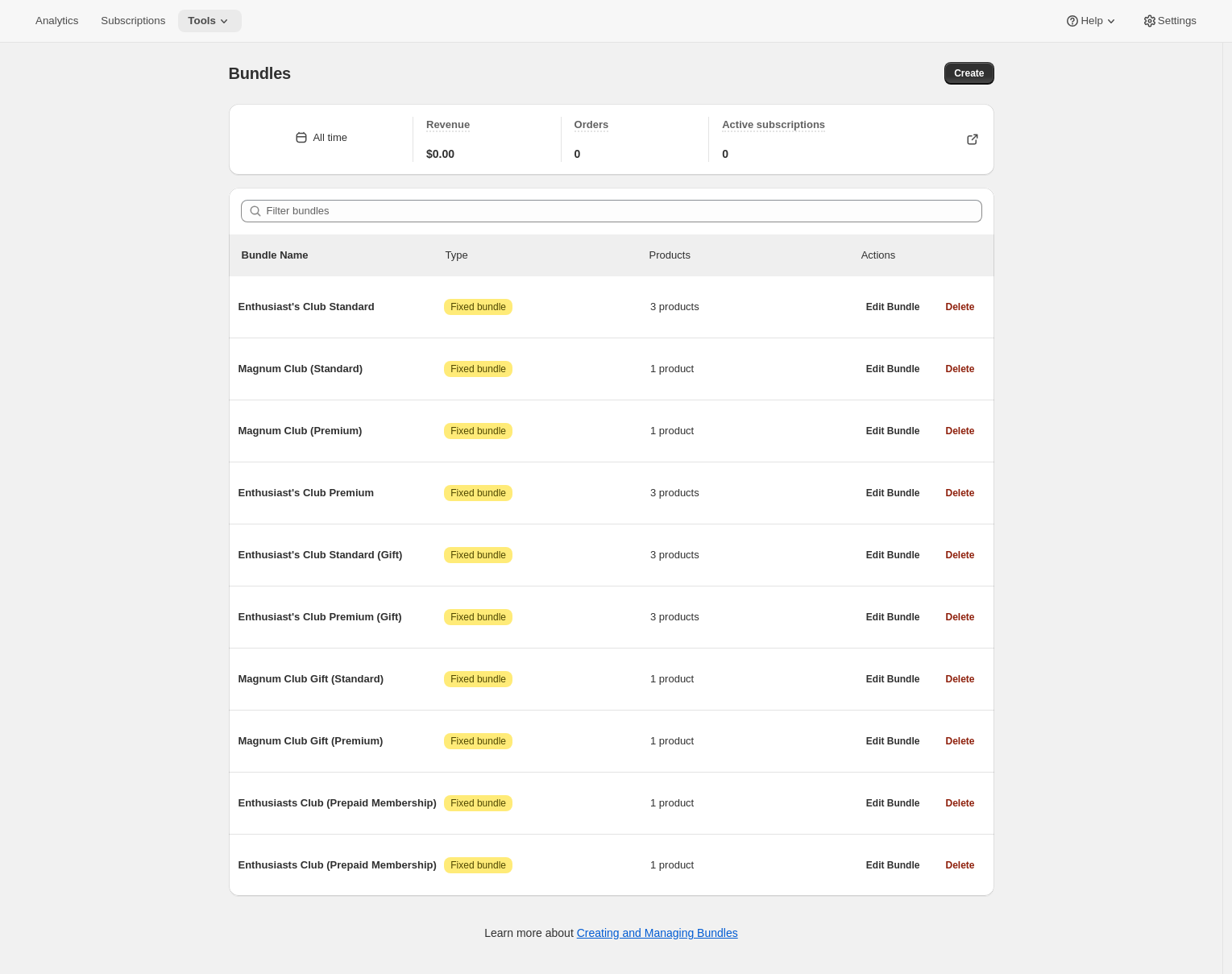
click at [215, 27] on span "Tools" at bounding box center [202, 21] width 28 height 13
click at [192, 169] on span "Campaign links" at bounding box center [189, 164] width 72 height 12
